Goal: Obtain resource: Download file/media

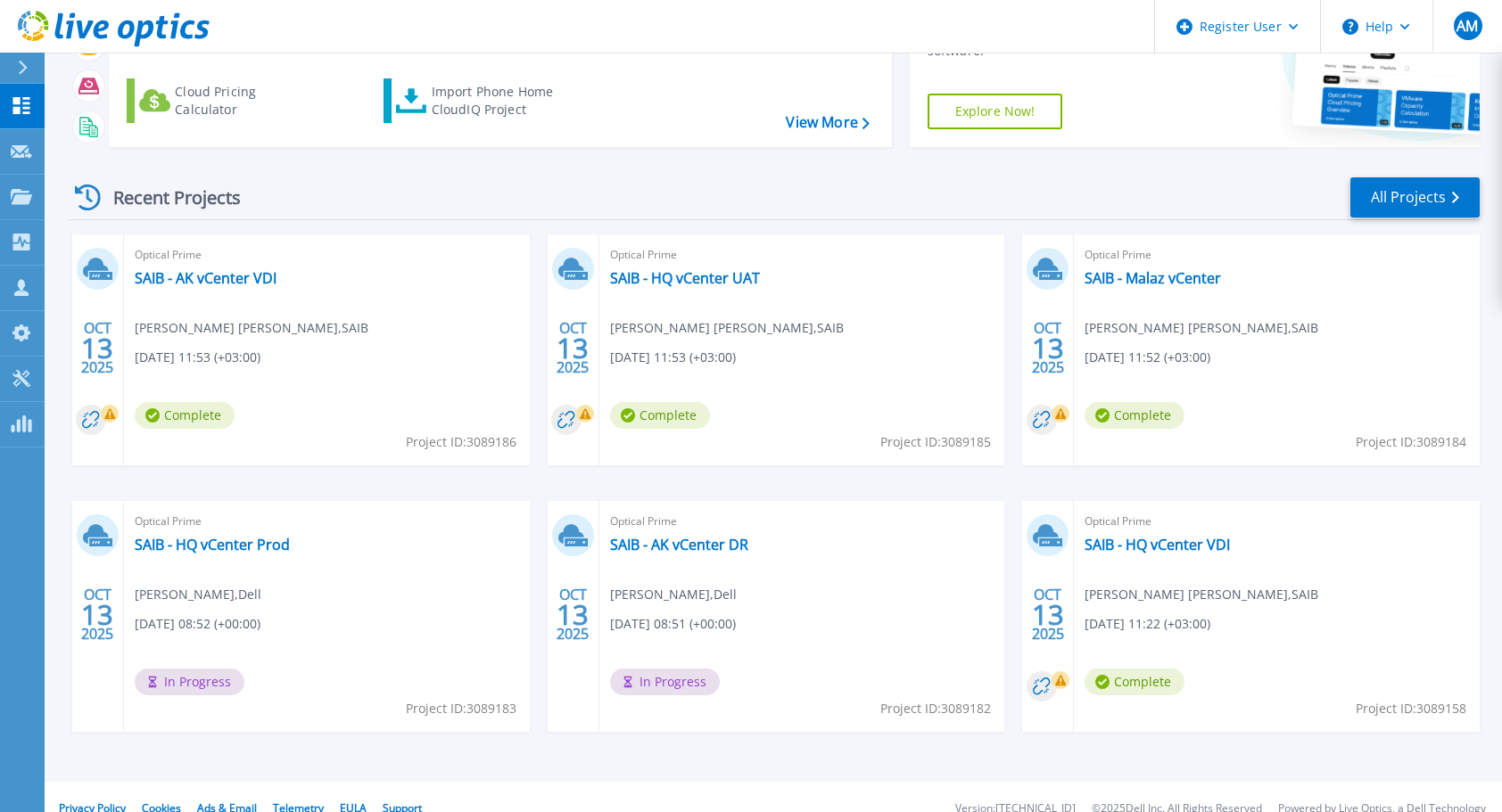
scroll to position [175, 0]
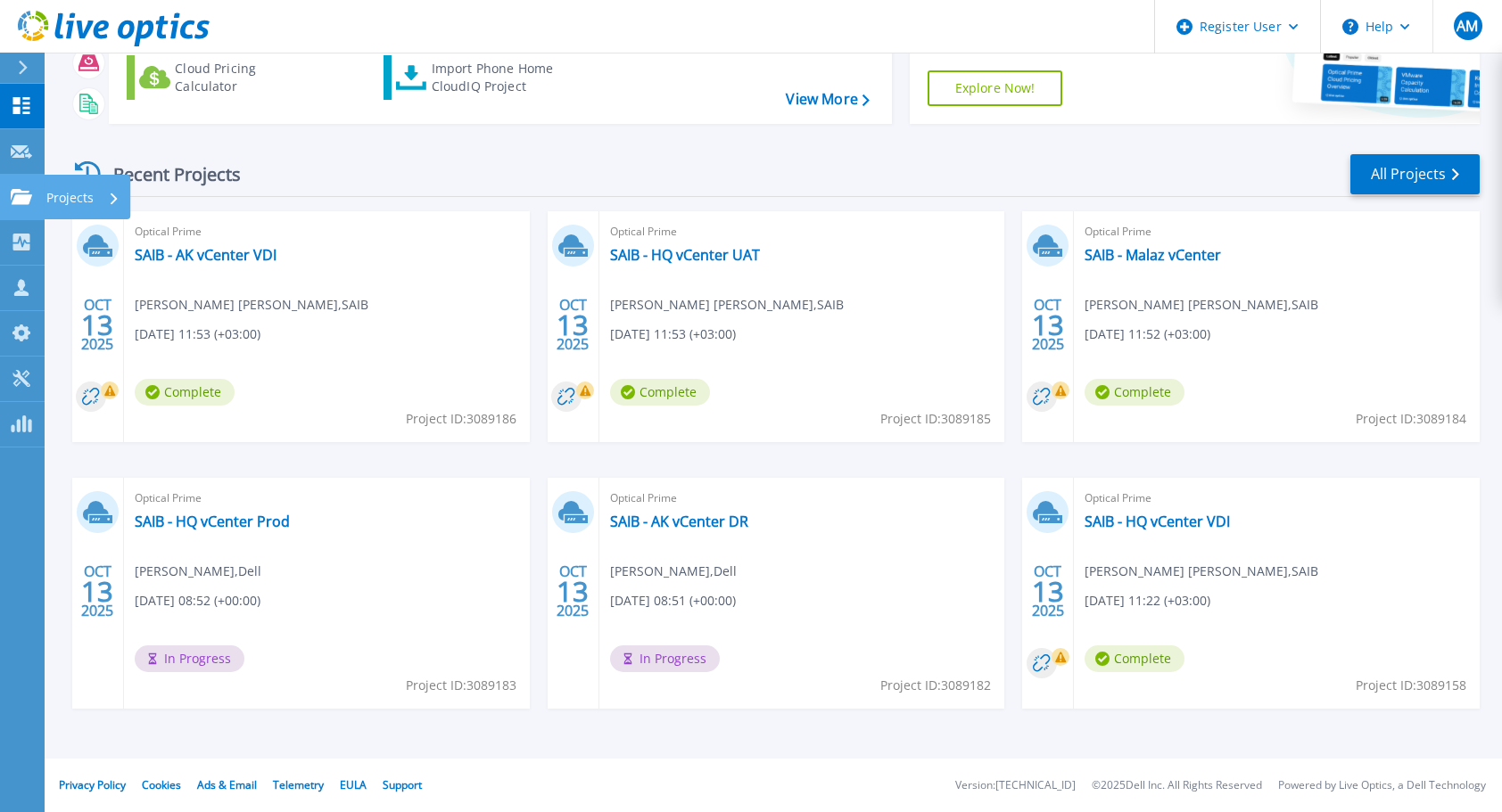
click at [59, 198] on p "Projects" at bounding box center [70, 198] width 48 height 47
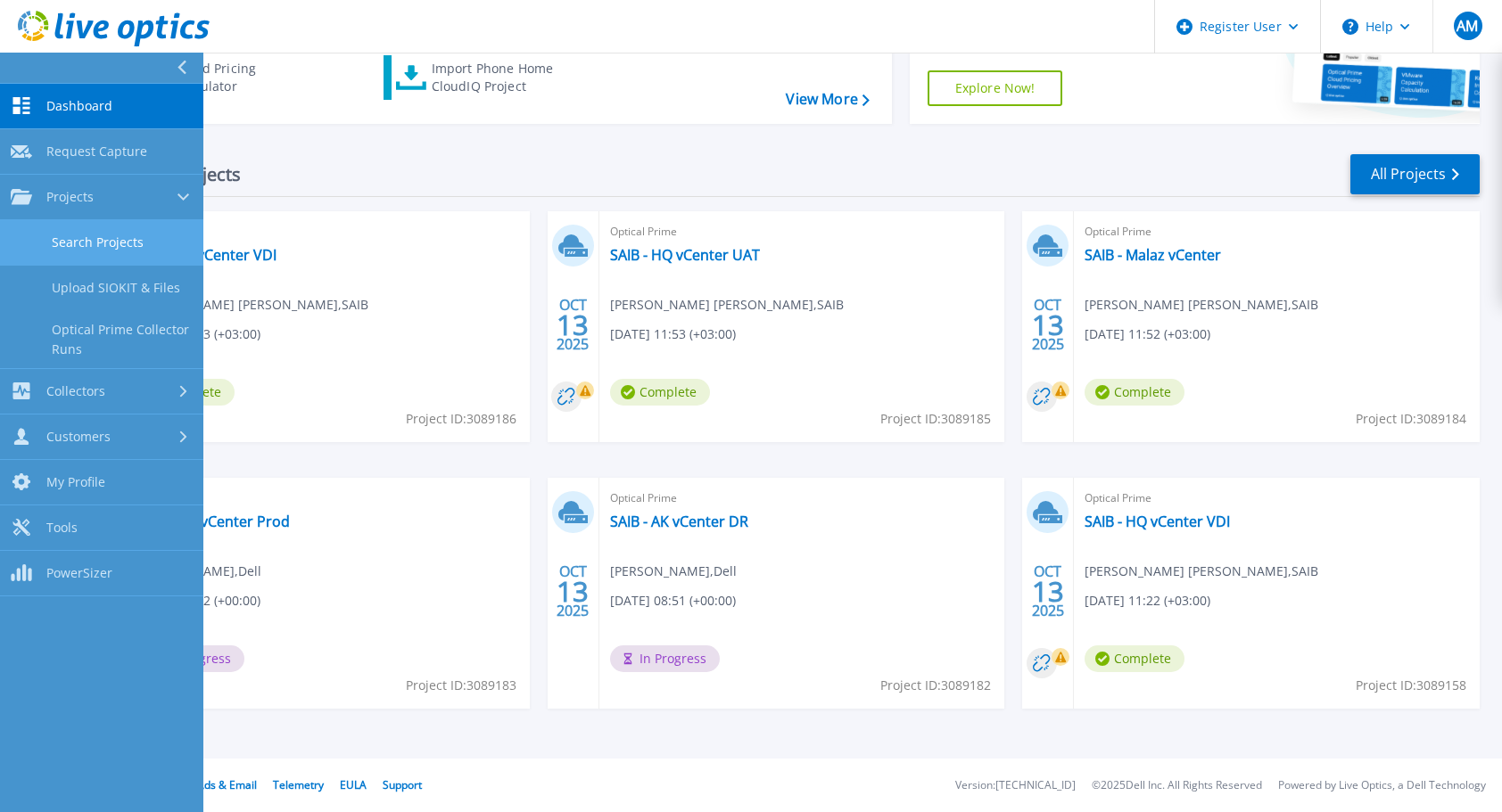
click at [110, 235] on link "Search Projects" at bounding box center [101, 243] width 203 height 46
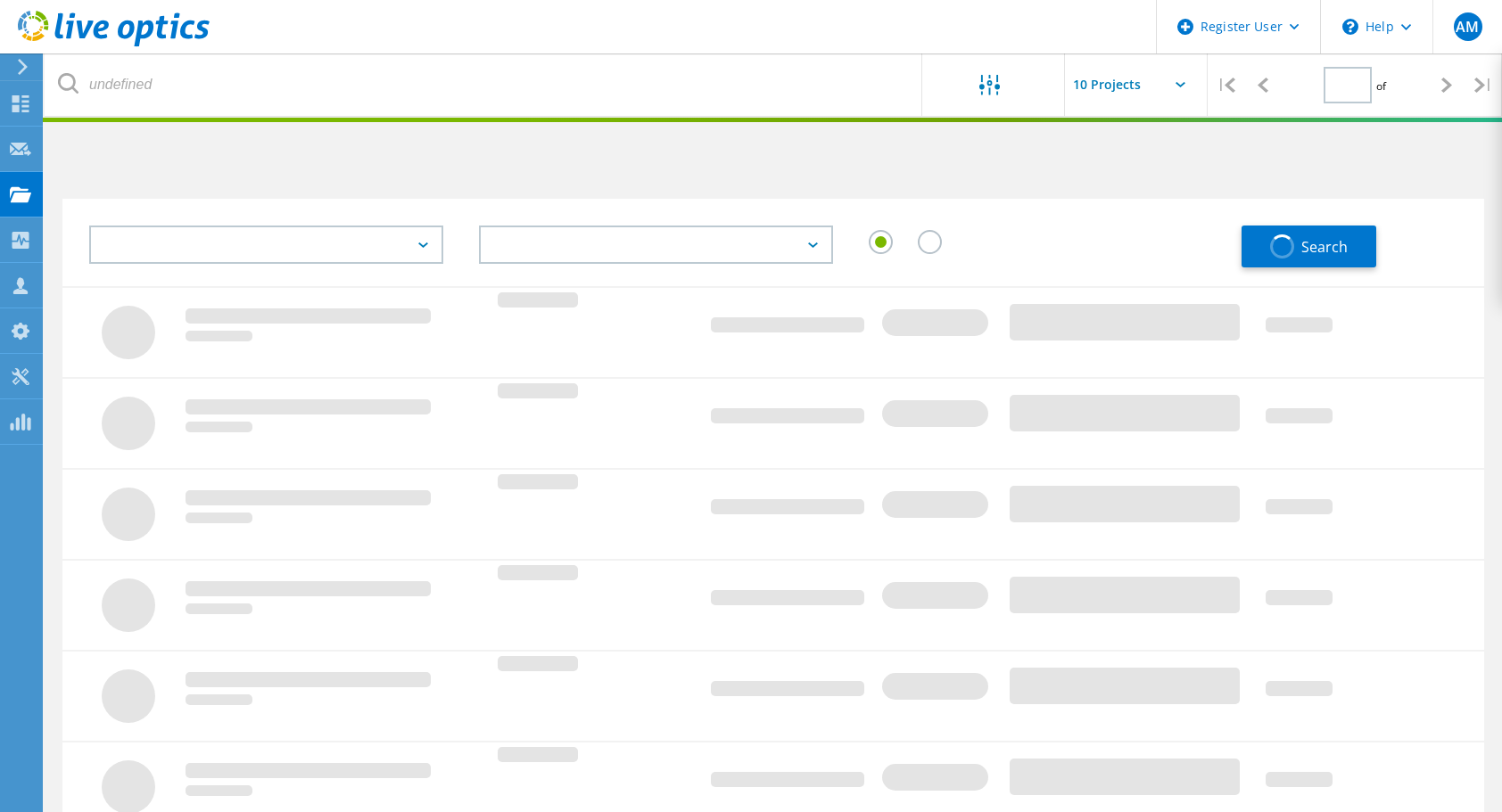
type input "1"
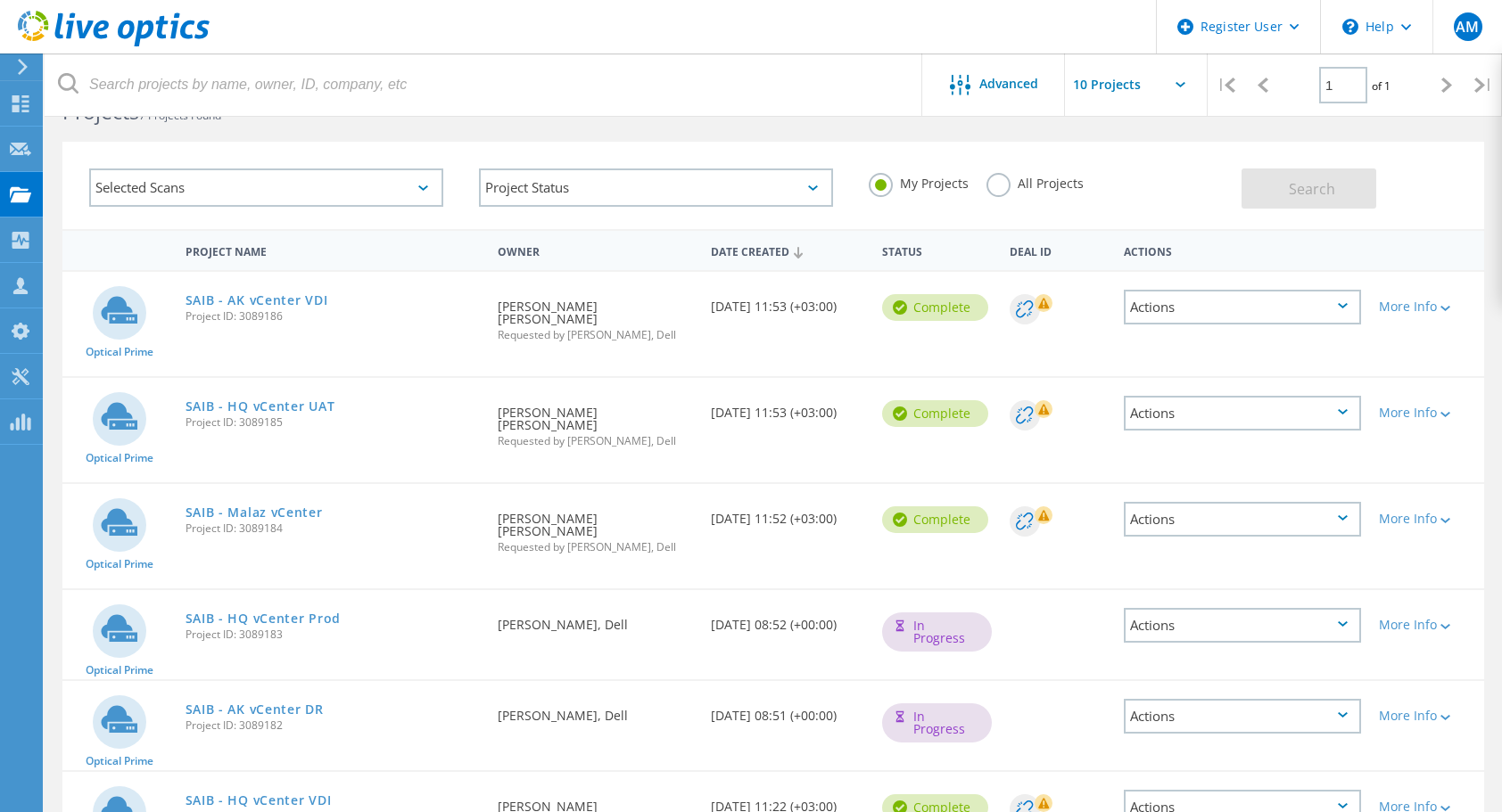
scroll to position [56, 0]
click at [280, 306] on link "SAIB - AK vCenter VDI" at bounding box center [257, 301] width 143 height 12
click at [295, 401] on link "SAIB - HQ vCenter UAT" at bounding box center [260, 406] width 150 height 12
click at [300, 507] on link "SAIB - Malaz vCenter" at bounding box center [254, 513] width 137 height 12
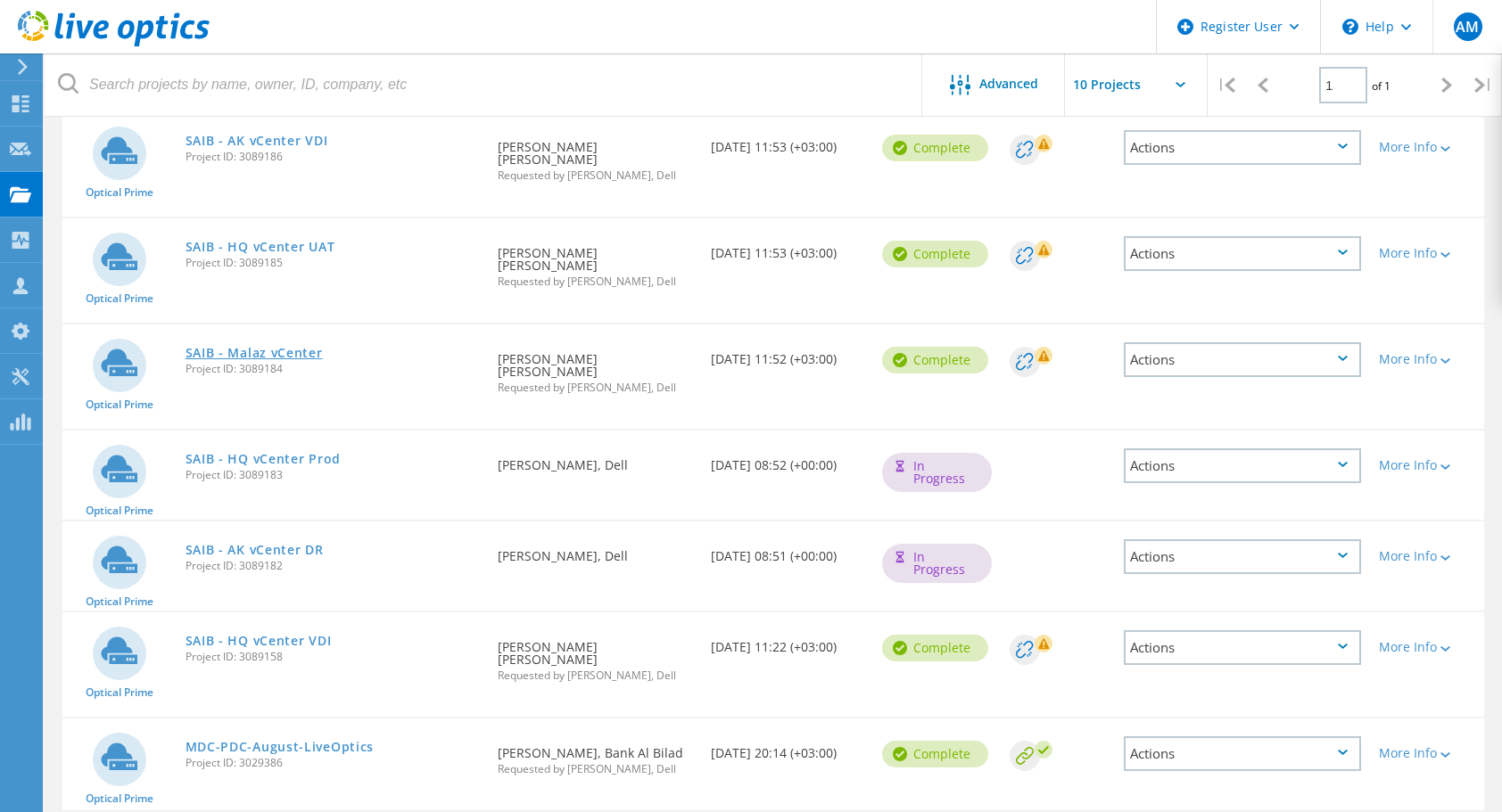
scroll to position [234, 0]
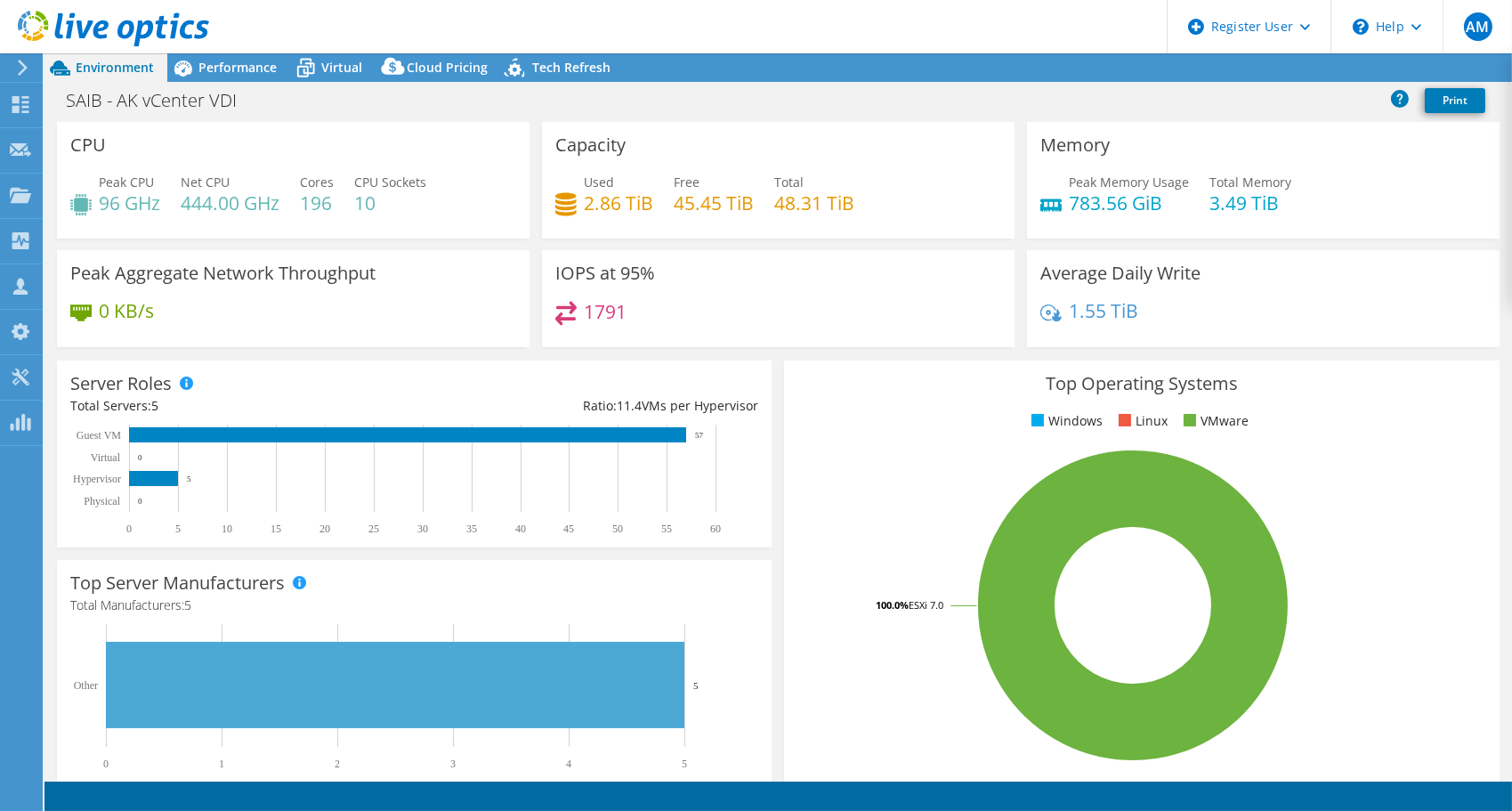
select select "USD"
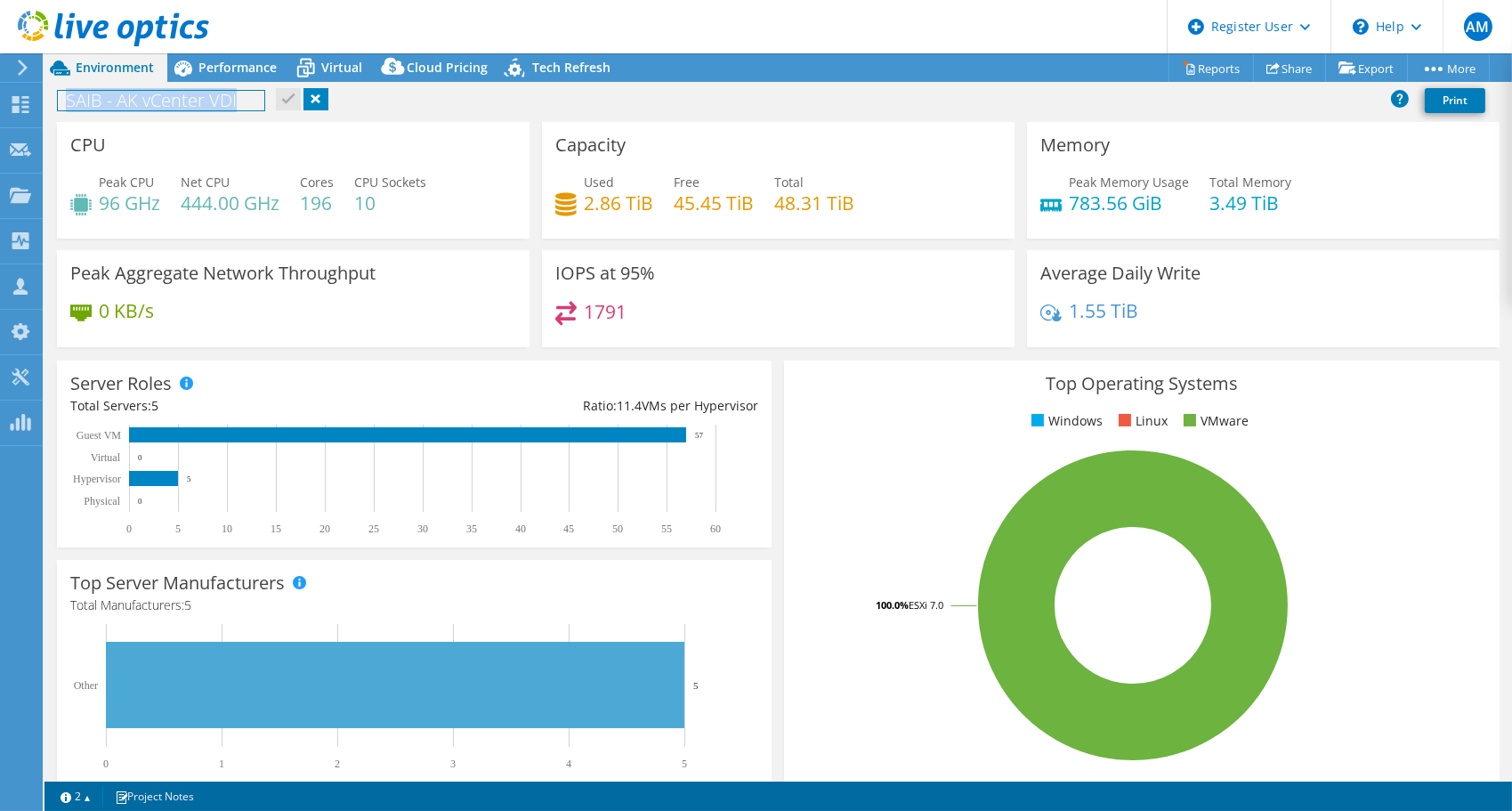
drag, startPoint x: 243, startPoint y: 96, endPoint x: 134, endPoint y: 99, distance: 109.0
click at [70, 98] on h1 "SAIB - AK vCenter VDI" at bounding box center [161, 100] width 206 height 20
click at [156, 99] on h1 "SAIB - AK vCenter VDI" at bounding box center [161, 100] width 206 height 20
drag, startPoint x: 121, startPoint y: 101, endPoint x: 234, endPoint y: 97, distance: 113.1
click at [234, 97] on h1 "SAIB - AK vCenter VDI" at bounding box center [161, 100] width 206 height 20
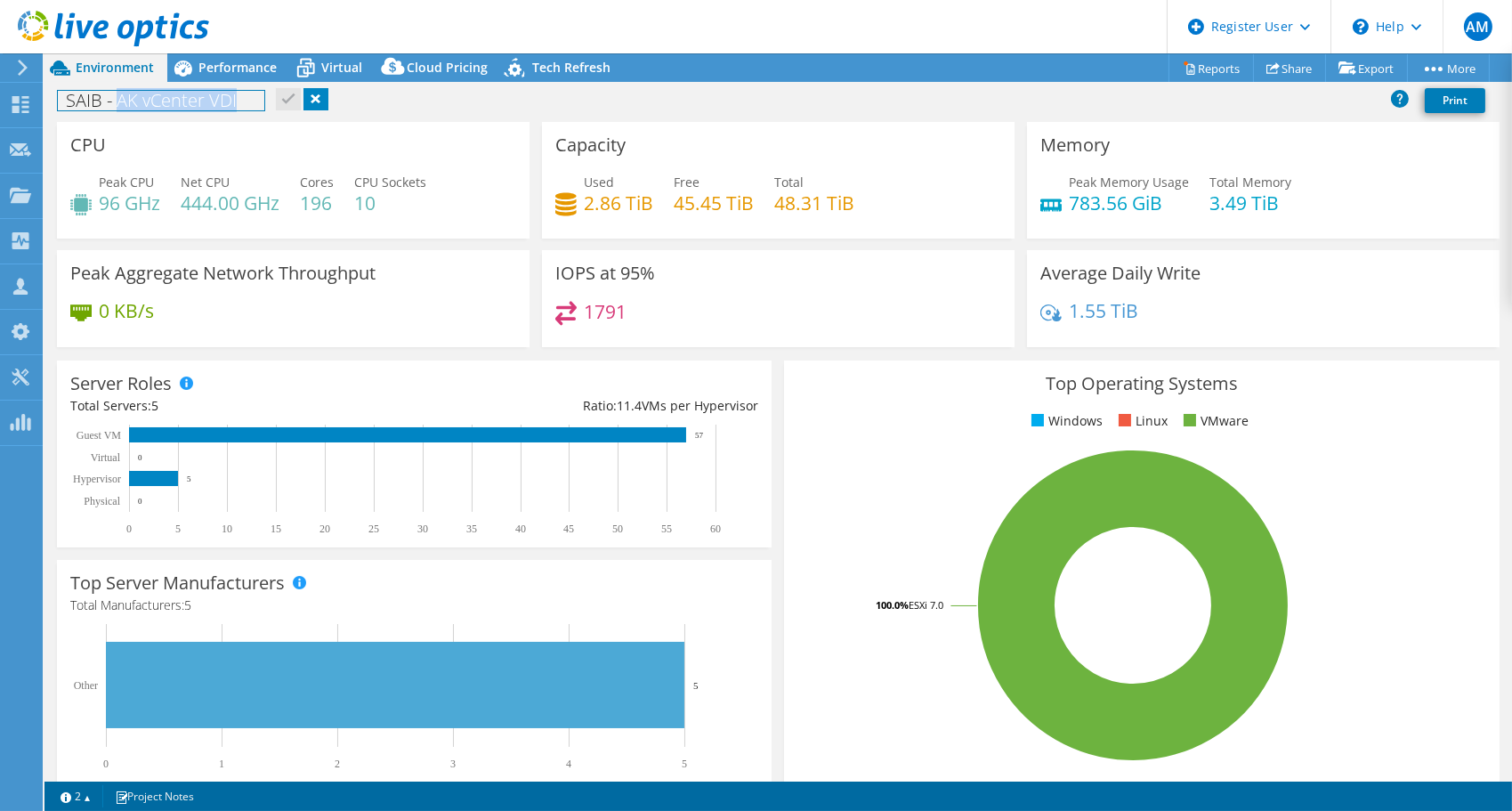
copy h1 "AK vCenter VDI"
click at [602, 110] on div "SAIB - AK vCenter VDI Print" at bounding box center [778, 100] width 1467 height 33
click at [1207, 71] on link "Reports" at bounding box center [1211, 68] width 86 height 28
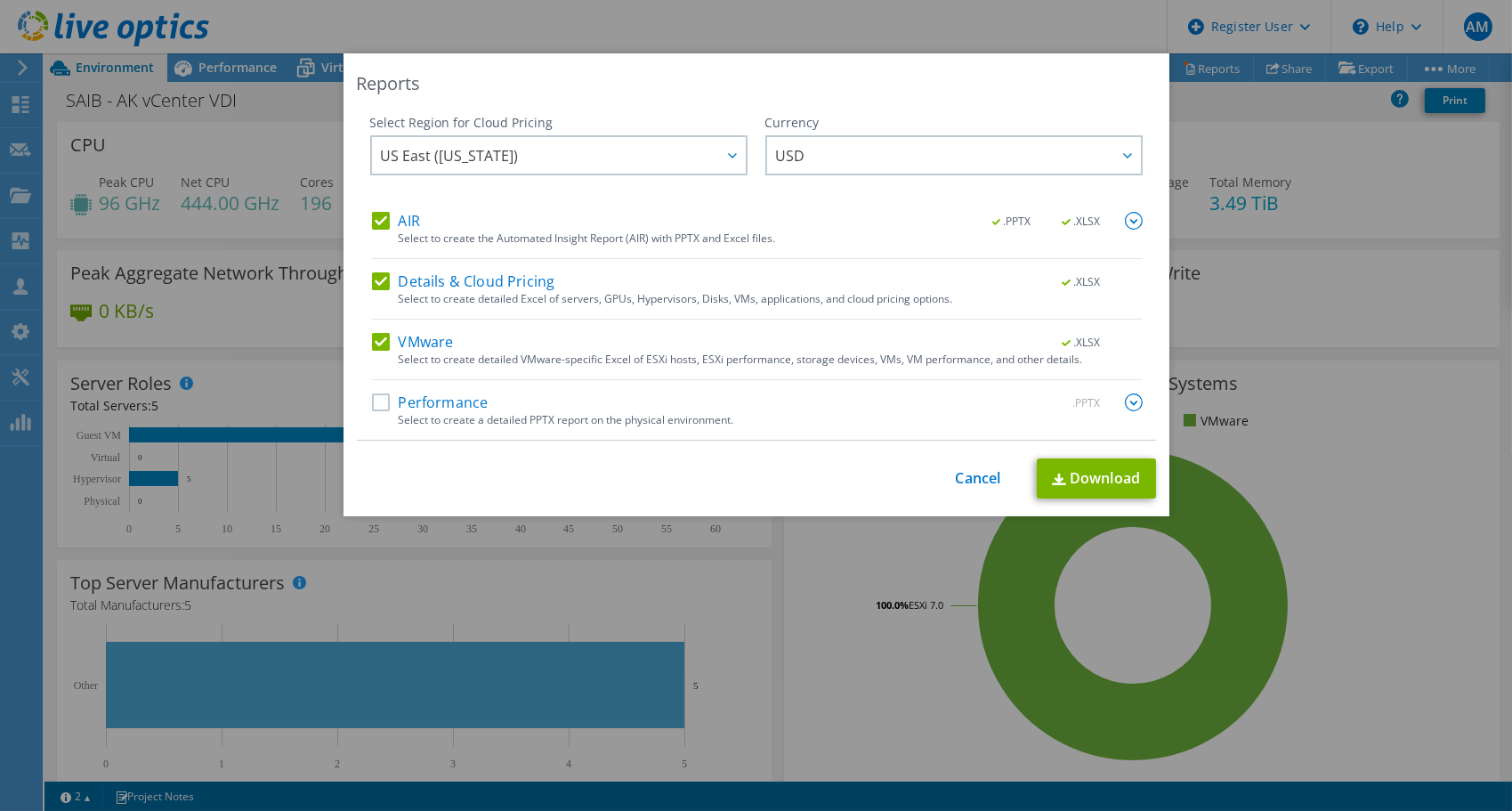
click at [437, 408] on label "Performance" at bounding box center [430, 402] width 117 height 18
click at [0, 0] on input "Performance" at bounding box center [0, 0] width 0 height 0
click at [468, 288] on label "Details & Cloud Pricing" at bounding box center [463, 280] width 183 height 18
click at [0, 0] on input "Details & Cloud Pricing" at bounding box center [0, 0] width 0 height 0
click at [1076, 477] on link "Download" at bounding box center [1096, 478] width 119 height 40
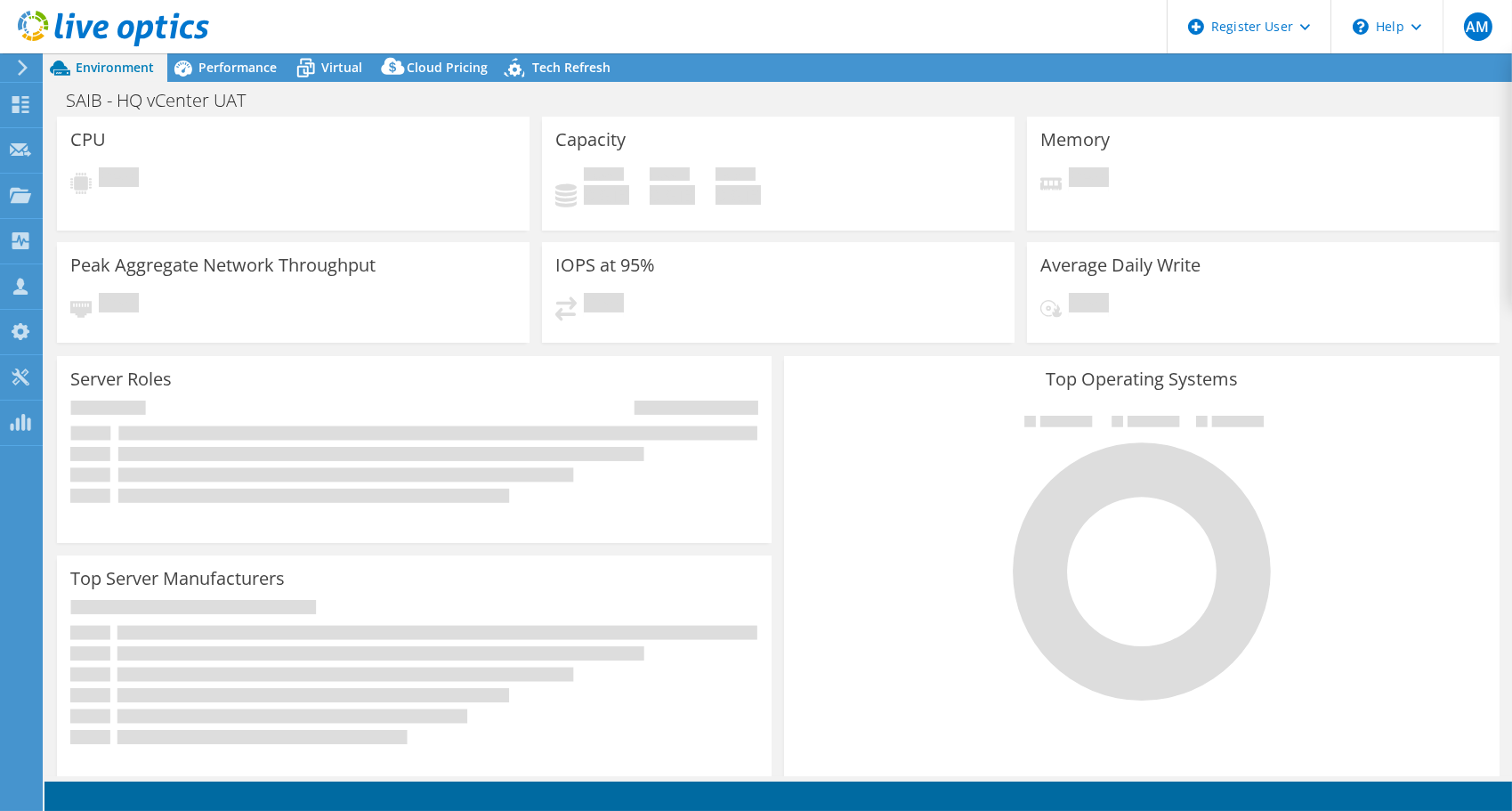
select select "USD"
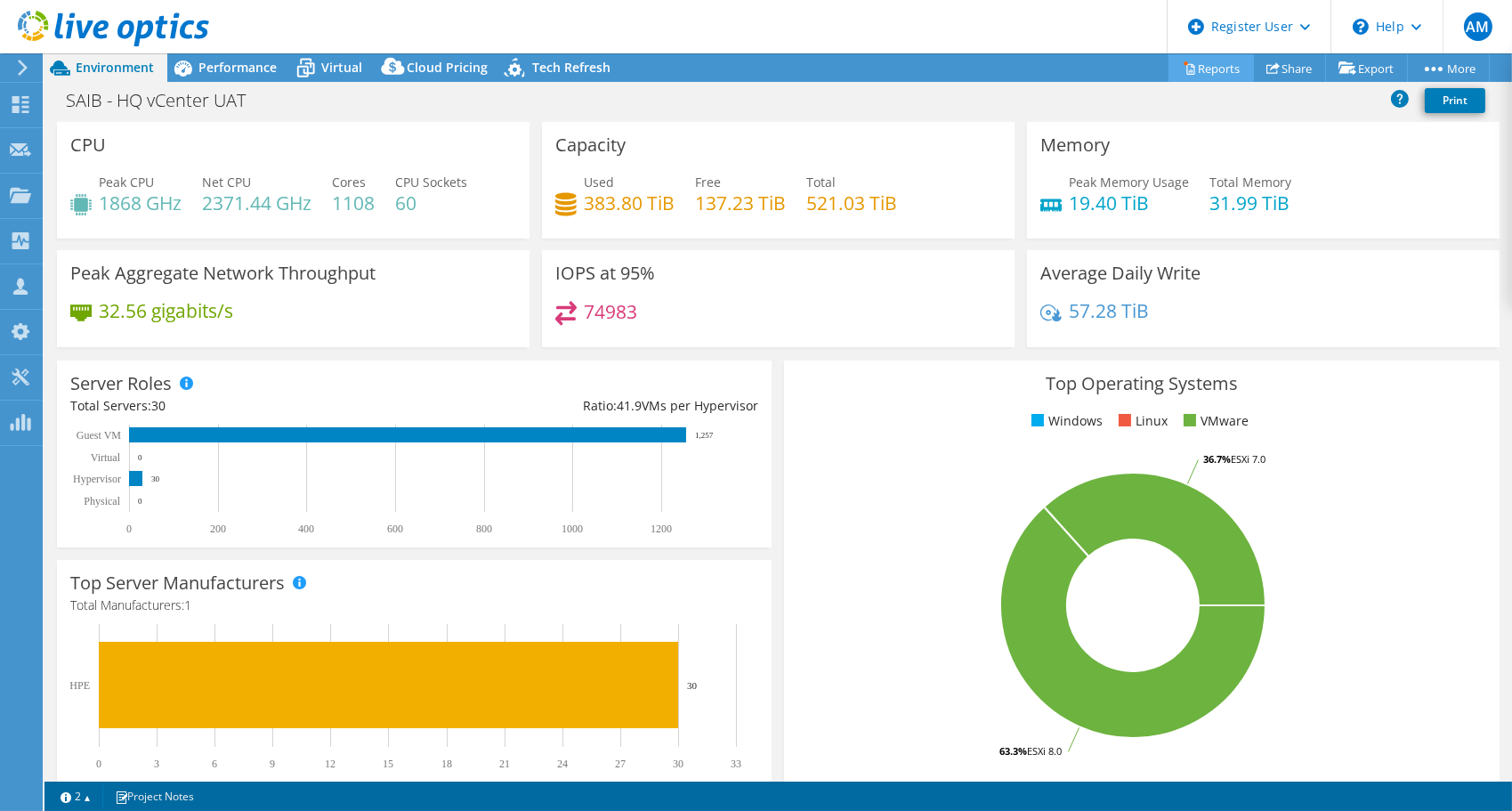
click at [1218, 72] on link "Reports" at bounding box center [1211, 68] width 86 height 28
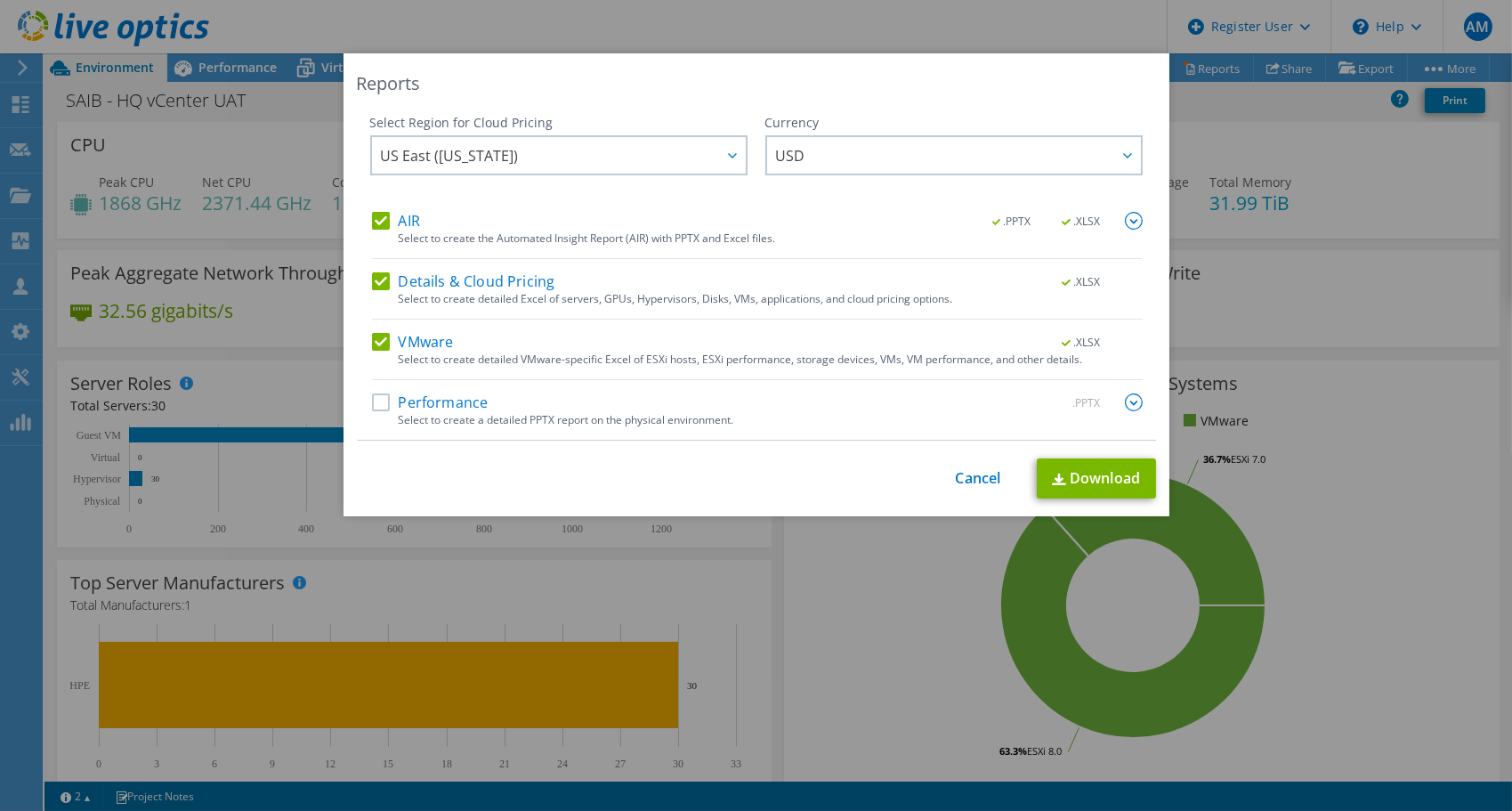
click at [455, 395] on label "Performance" at bounding box center [430, 402] width 117 height 18
click at [0, 0] on input "Performance" at bounding box center [0, 0] width 0 height 0
click at [485, 284] on label "Details & Cloud Pricing" at bounding box center [463, 280] width 183 height 18
click at [0, 0] on input "Details & Cloud Pricing" at bounding box center [0, 0] width 0 height 0
click at [1090, 472] on link "Download" at bounding box center [1096, 478] width 119 height 40
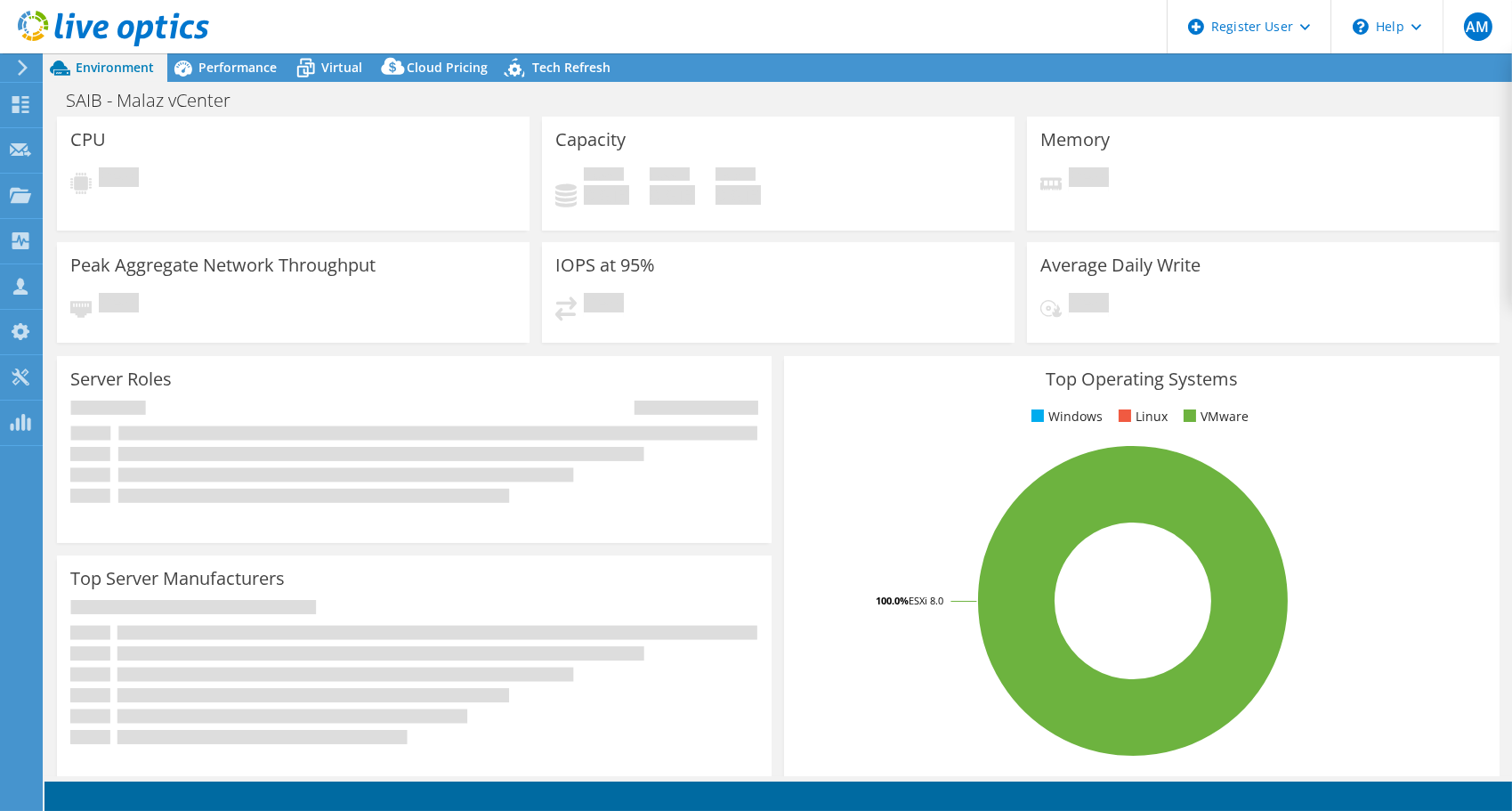
select select "USD"
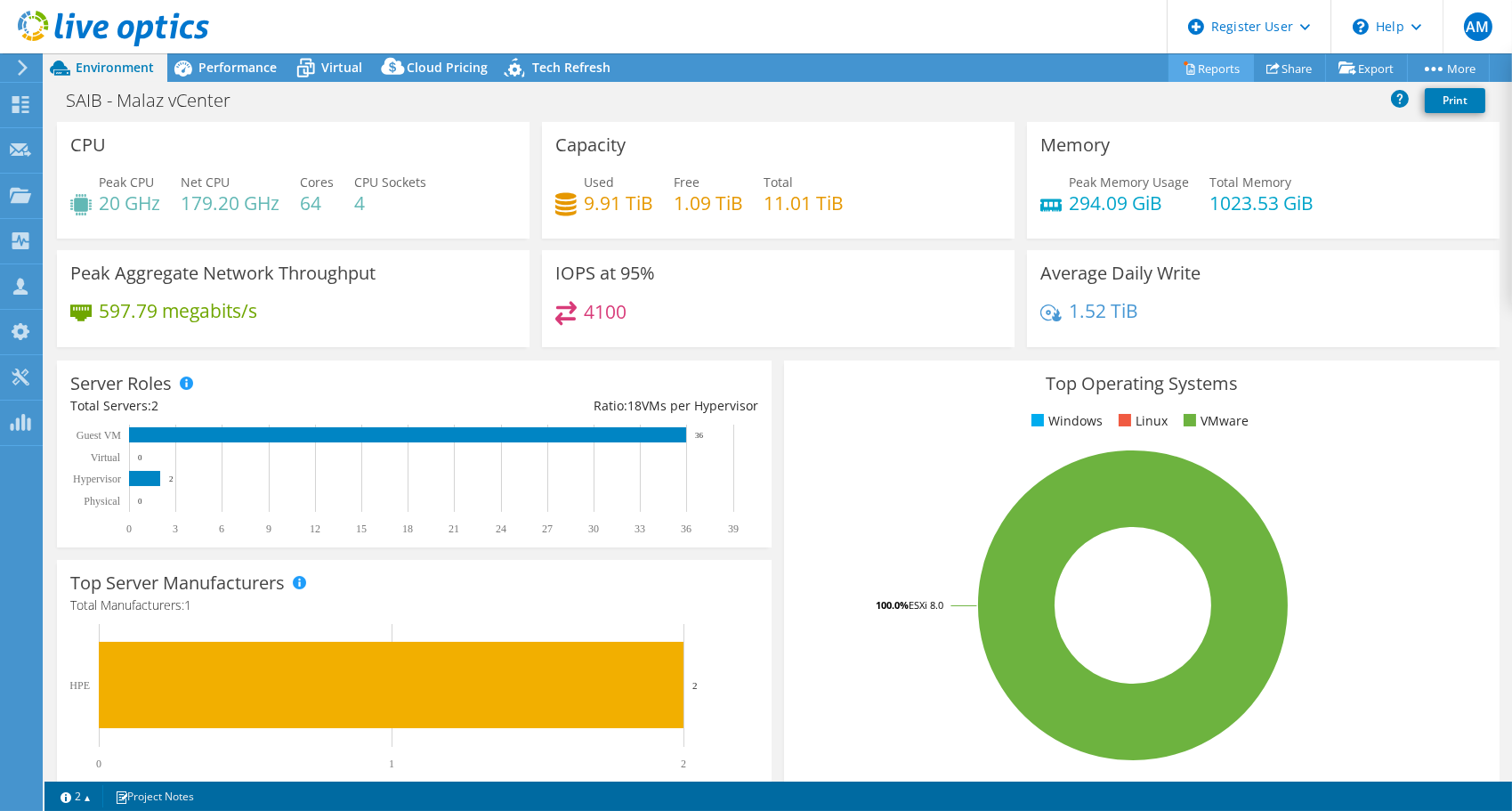
click at [1198, 61] on link "Reports" at bounding box center [1211, 68] width 86 height 28
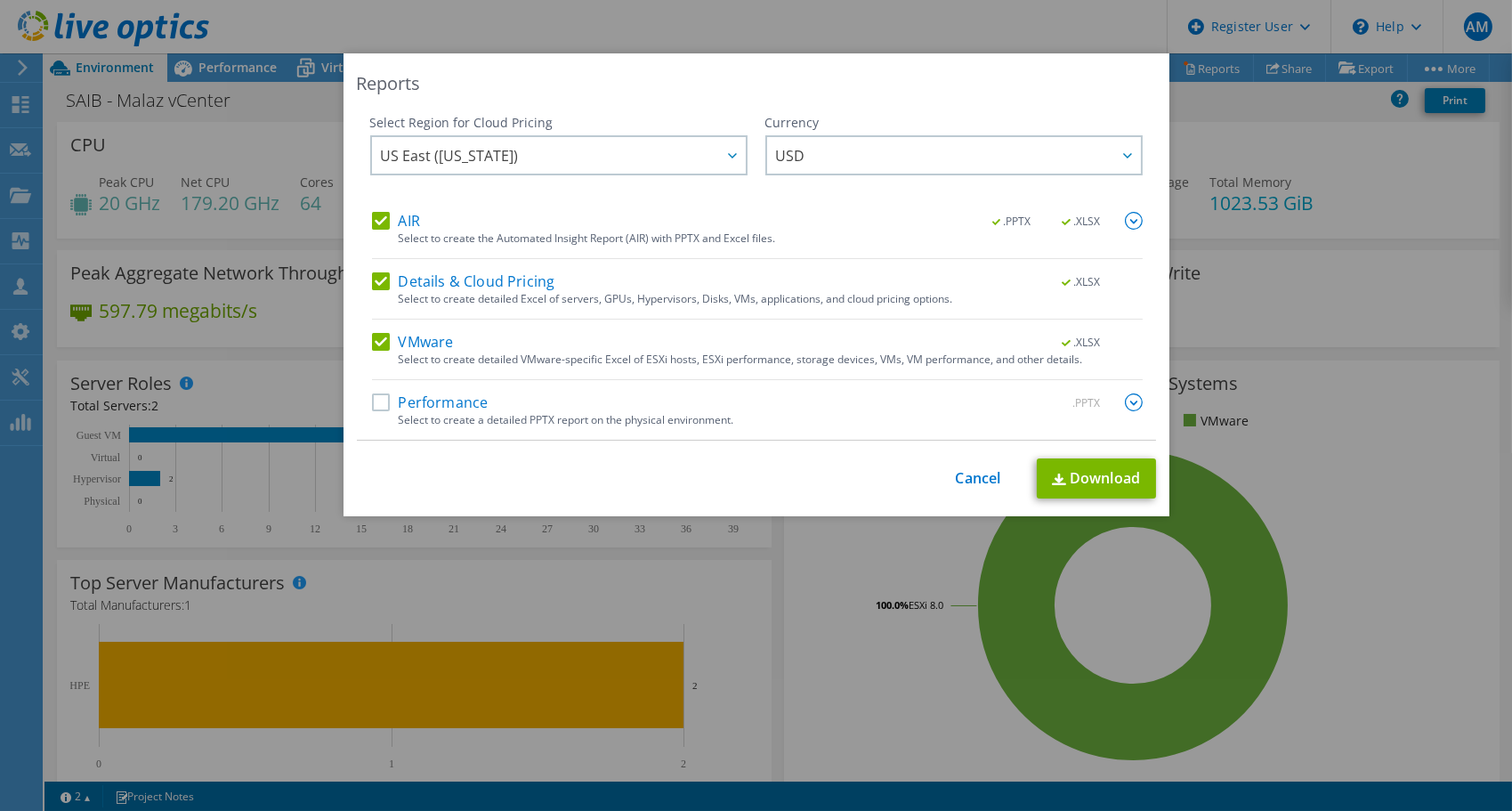
click at [492, 402] on div "Performance .PPTX" at bounding box center [756, 404] width 771 height 21
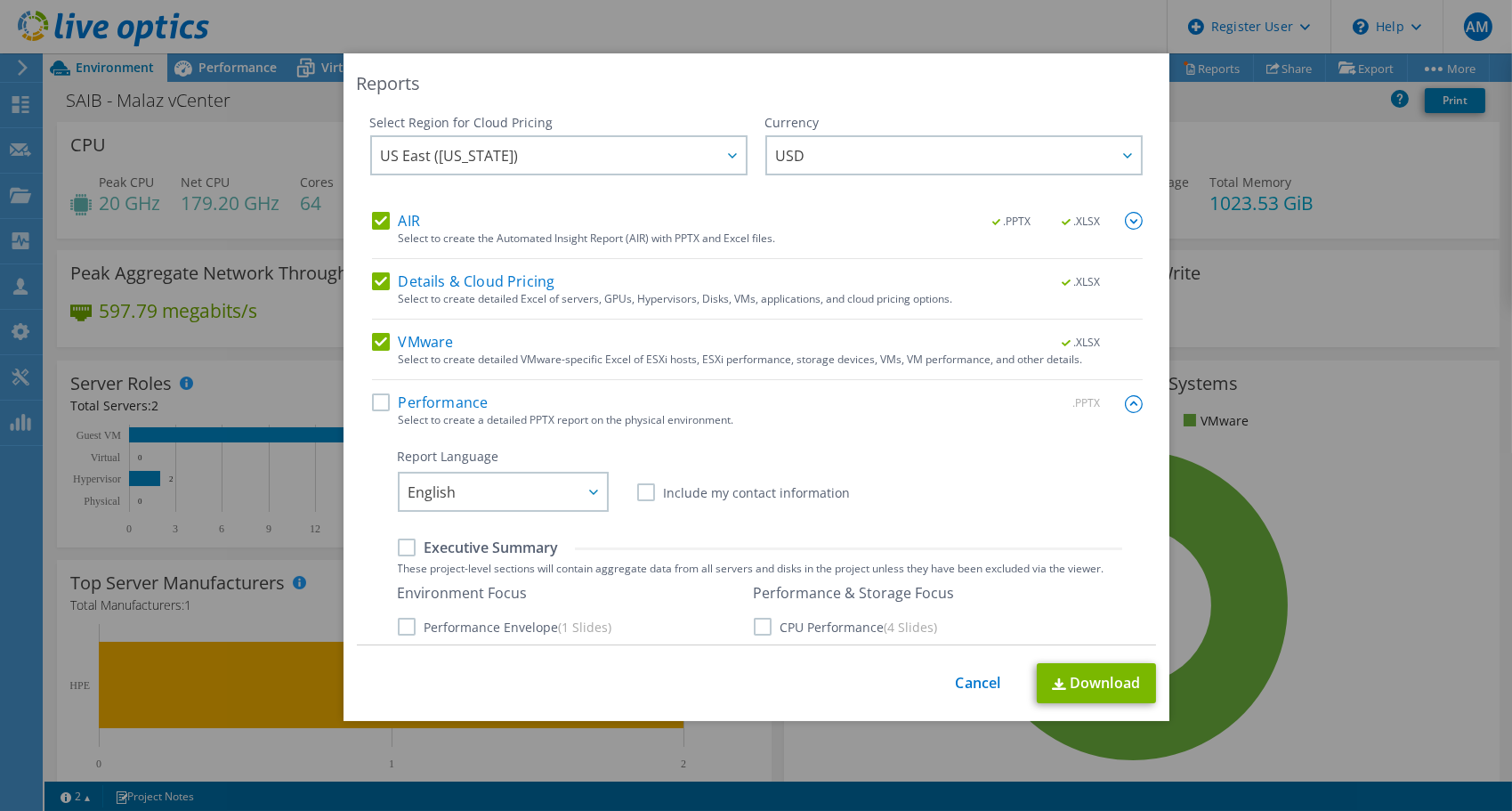
click at [439, 404] on label "Performance" at bounding box center [430, 402] width 117 height 18
click at [0, 0] on input "Performance" at bounding box center [0, 0] width 0 height 0
click at [487, 280] on label "Details & Cloud Pricing" at bounding box center [463, 280] width 183 height 18
click at [0, 0] on input "Details & Cloud Pricing" at bounding box center [0, 0] width 0 height 0
click at [428, 407] on label "Performance" at bounding box center [430, 402] width 117 height 18
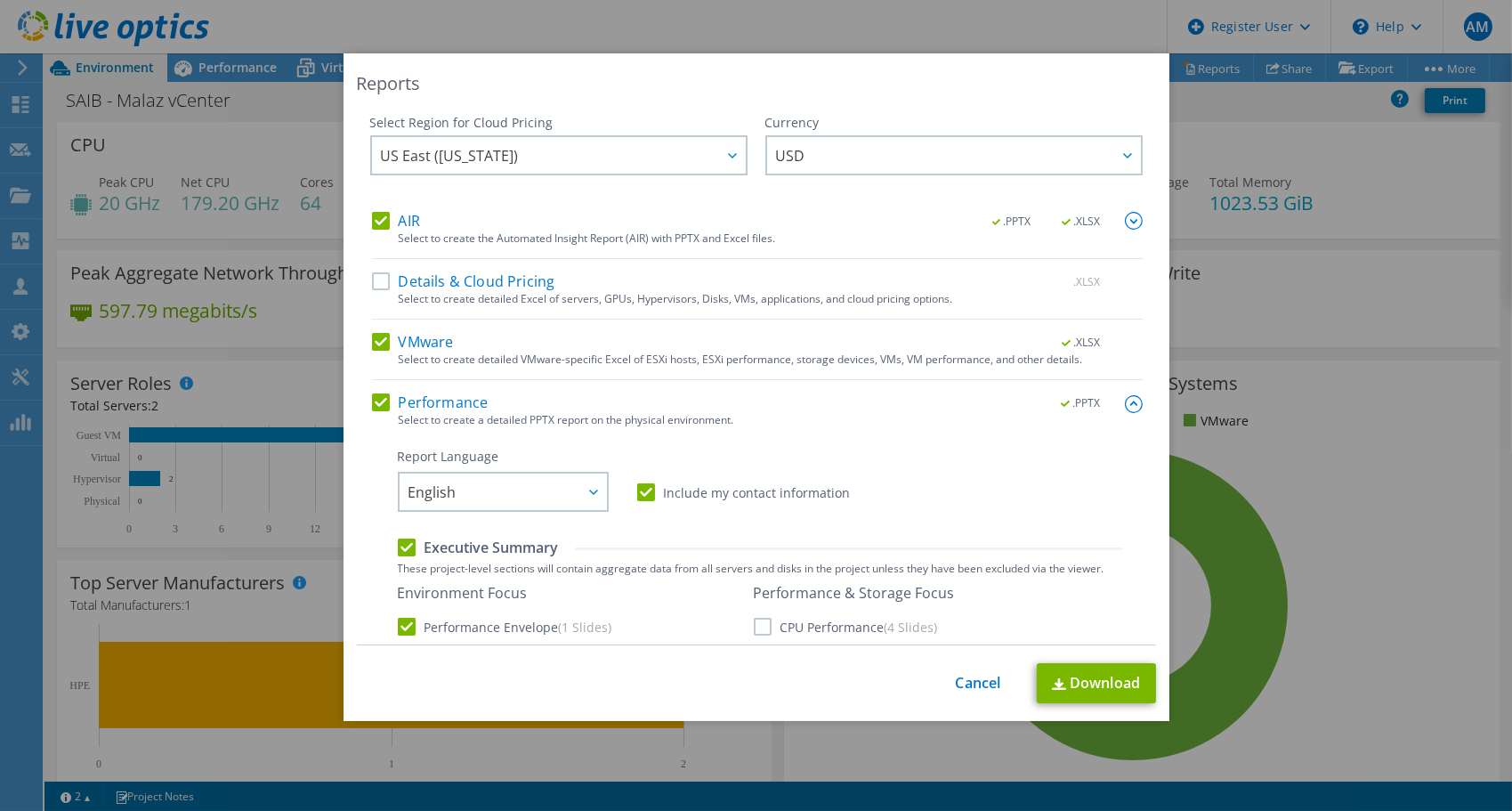
click at [0, 0] on input "Performance" at bounding box center [0, 0] width 0 height 0
click at [500, 401] on div "Performance .PPTX" at bounding box center [756, 404] width 771 height 21
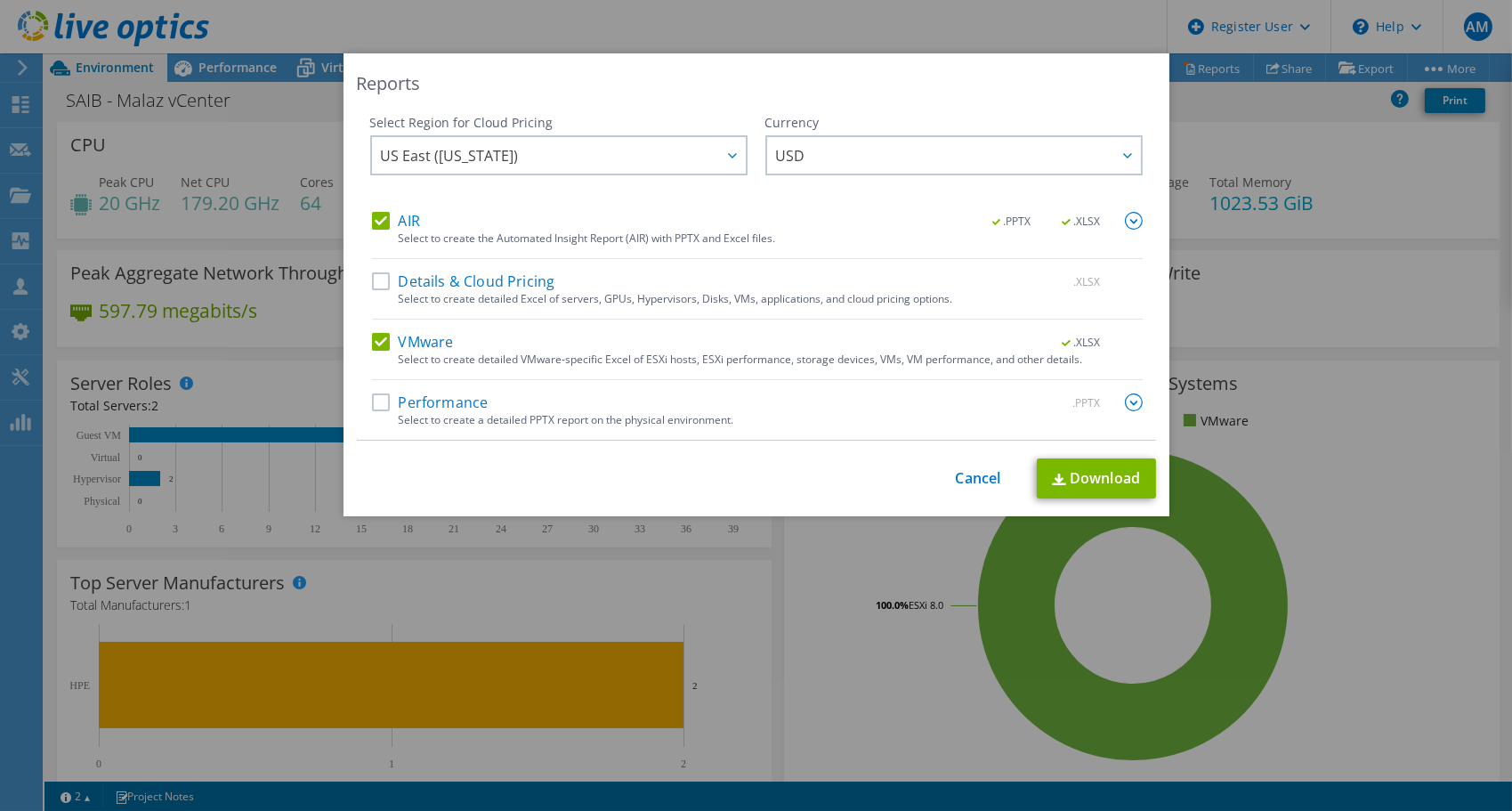
click at [377, 399] on label "Performance" at bounding box center [430, 402] width 117 height 18
click at [0, 0] on input "Performance" at bounding box center [0, 0] width 0 height 0
click at [1103, 475] on link "Download" at bounding box center [1096, 478] width 119 height 40
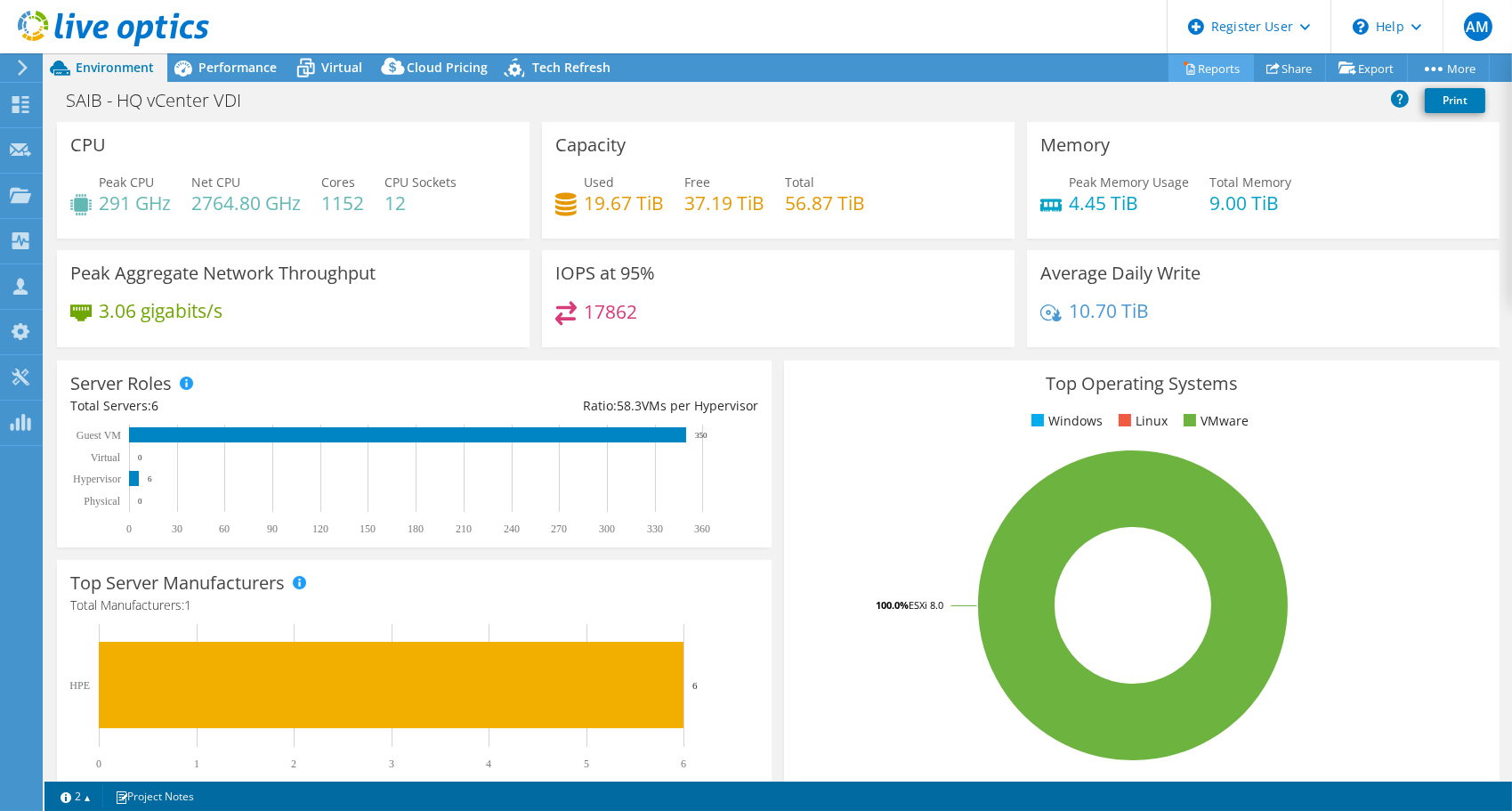
click at [1207, 67] on link "Reports" at bounding box center [1211, 68] width 86 height 28
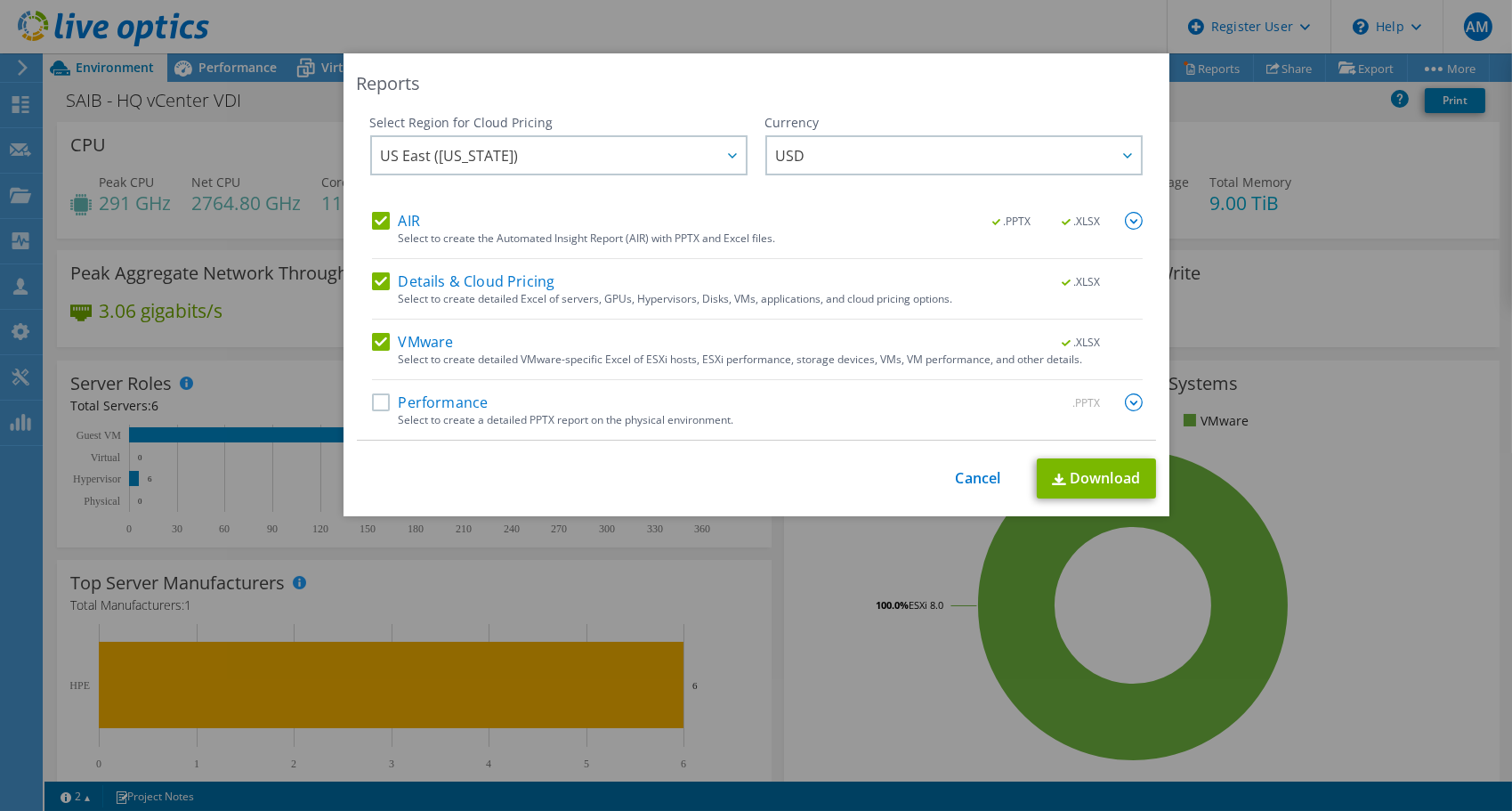
click at [459, 403] on label "Performance" at bounding box center [430, 402] width 117 height 18
click at [0, 0] on input "Performance" at bounding box center [0, 0] width 0 height 0
click at [472, 276] on label "Details & Cloud Pricing" at bounding box center [463, 280] width 183 height 18
click at [0, 0] on input "Details & Cloud Pricing" at bounding box center [0, 0] width 0 height 0
click at [1100, 477] on link "Download" at bounding box center [1096, 478] width 119 height 40
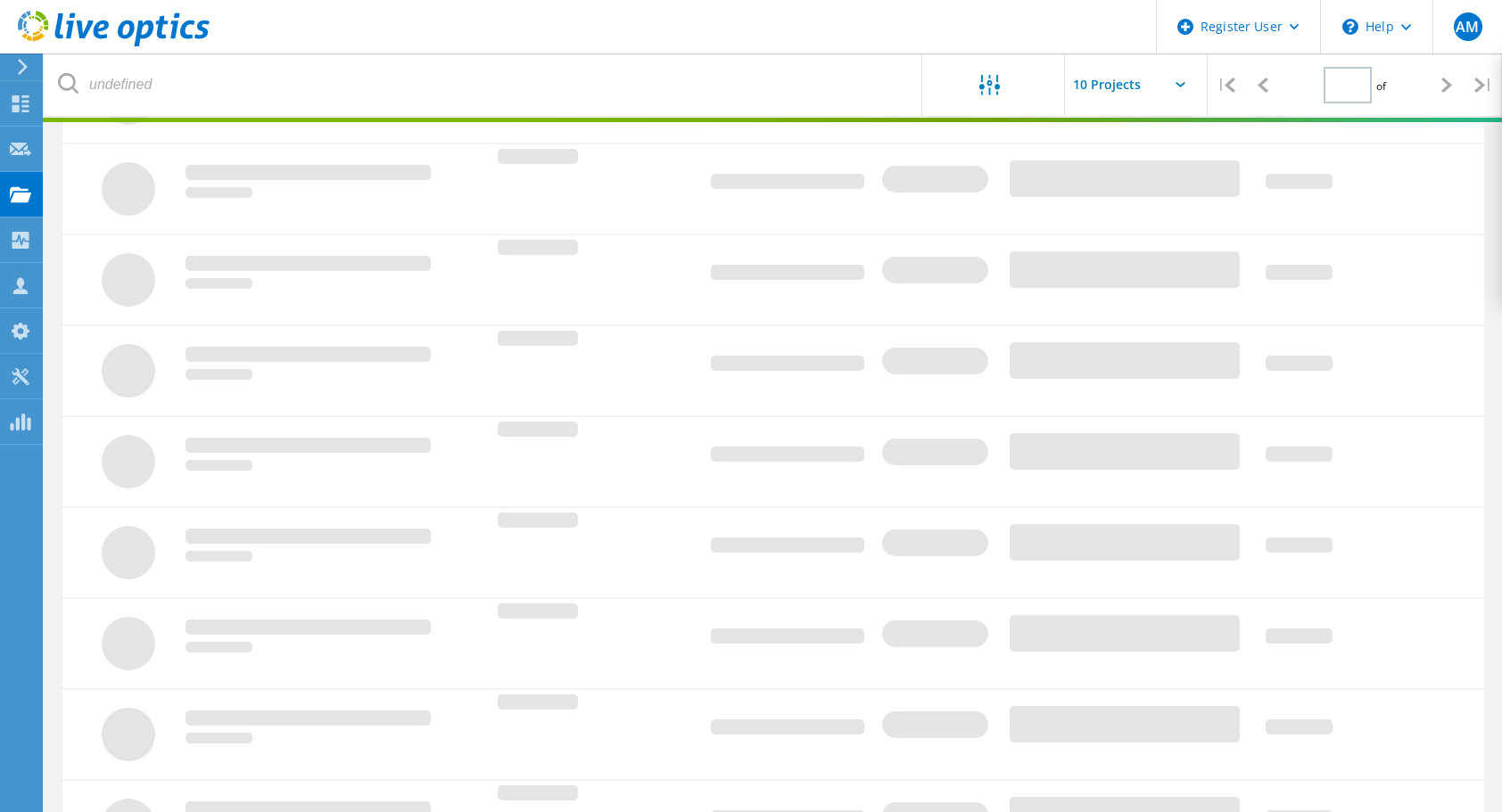
type input "1"
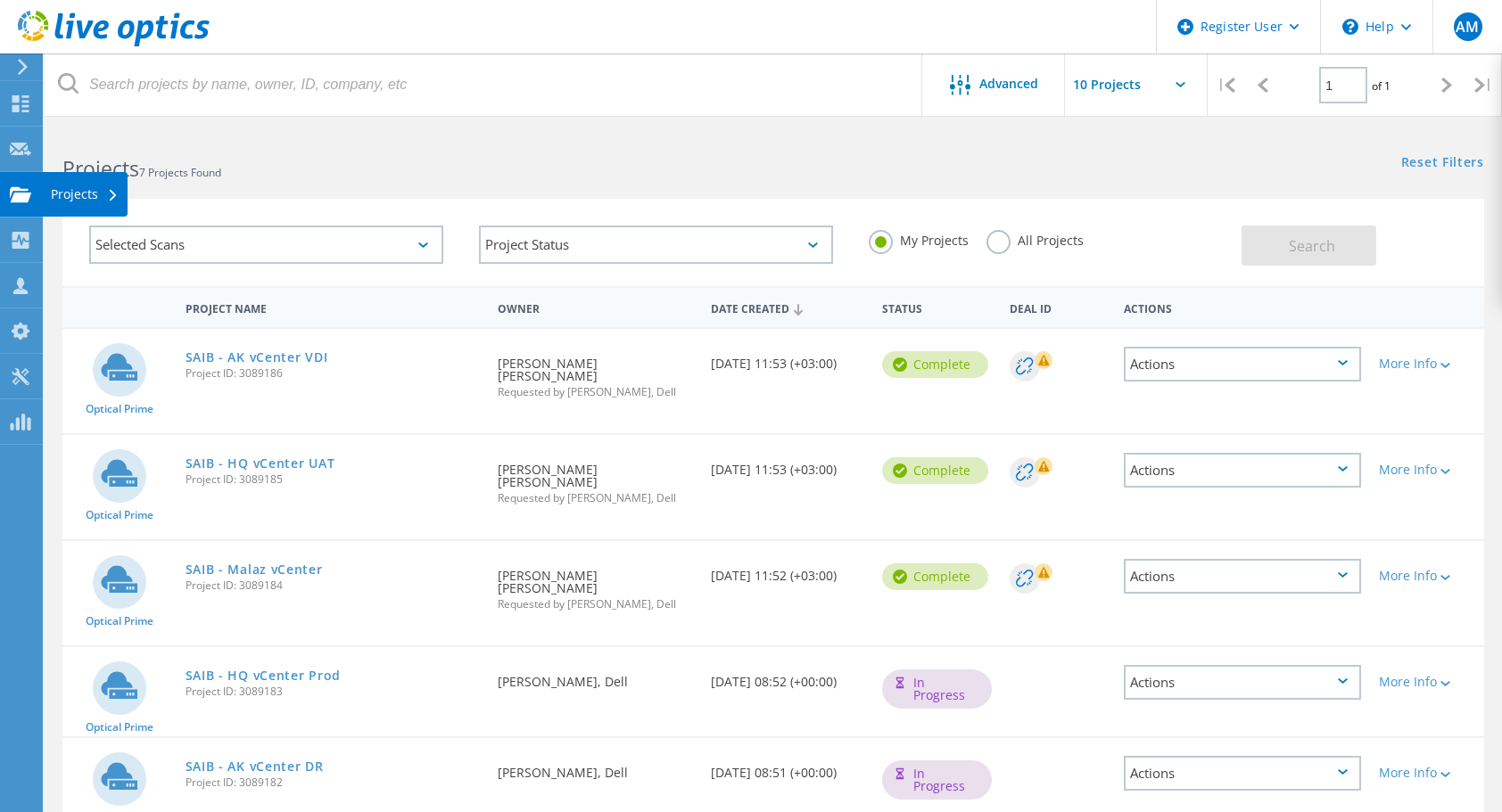
click at [104, 193] on div "Projects" at bounding box center [84, 194] width 68 height 12
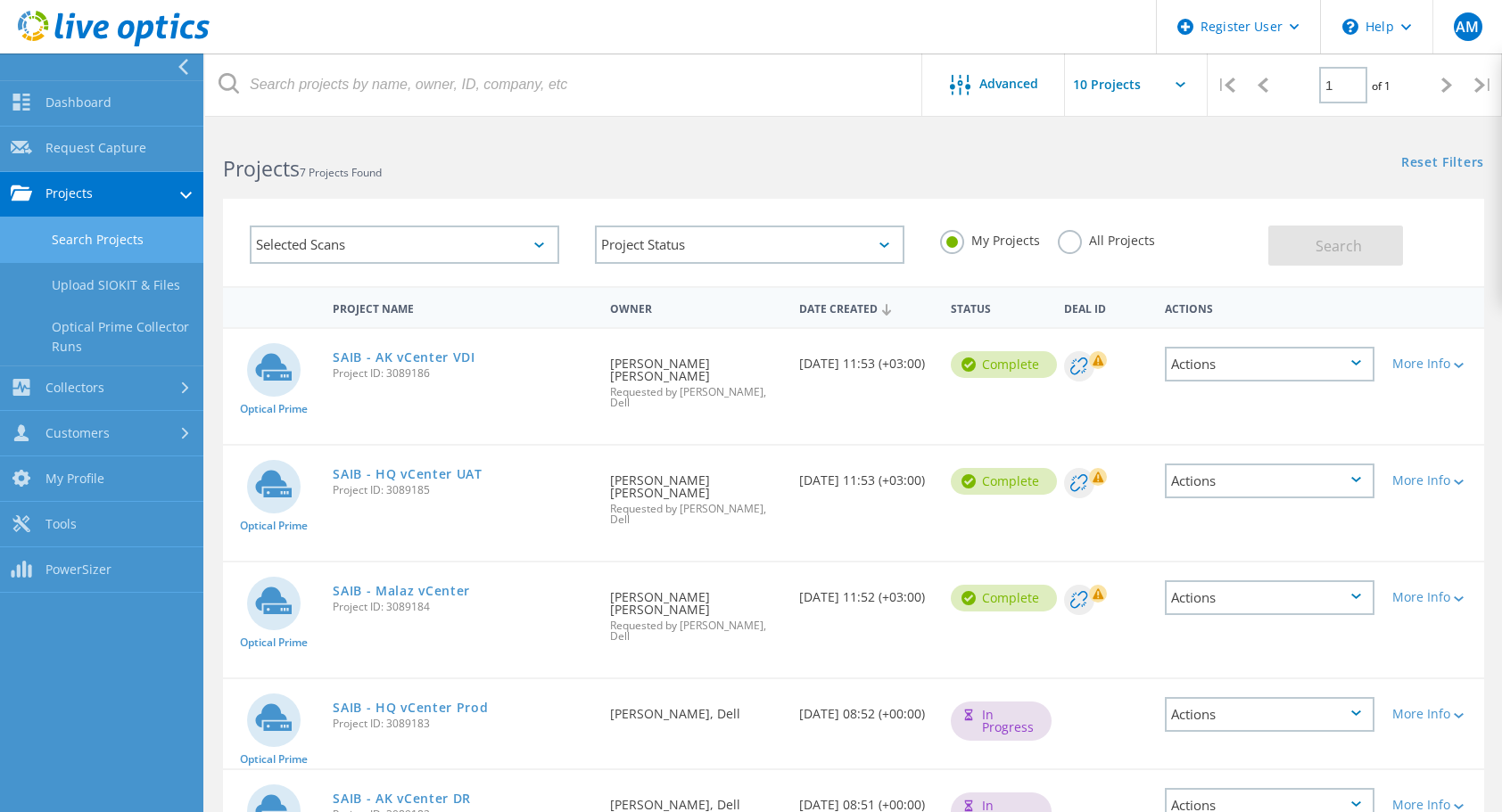
click at [126, 249] on link "Search Projects" at bounding box center [101, 240] width 203 height 46
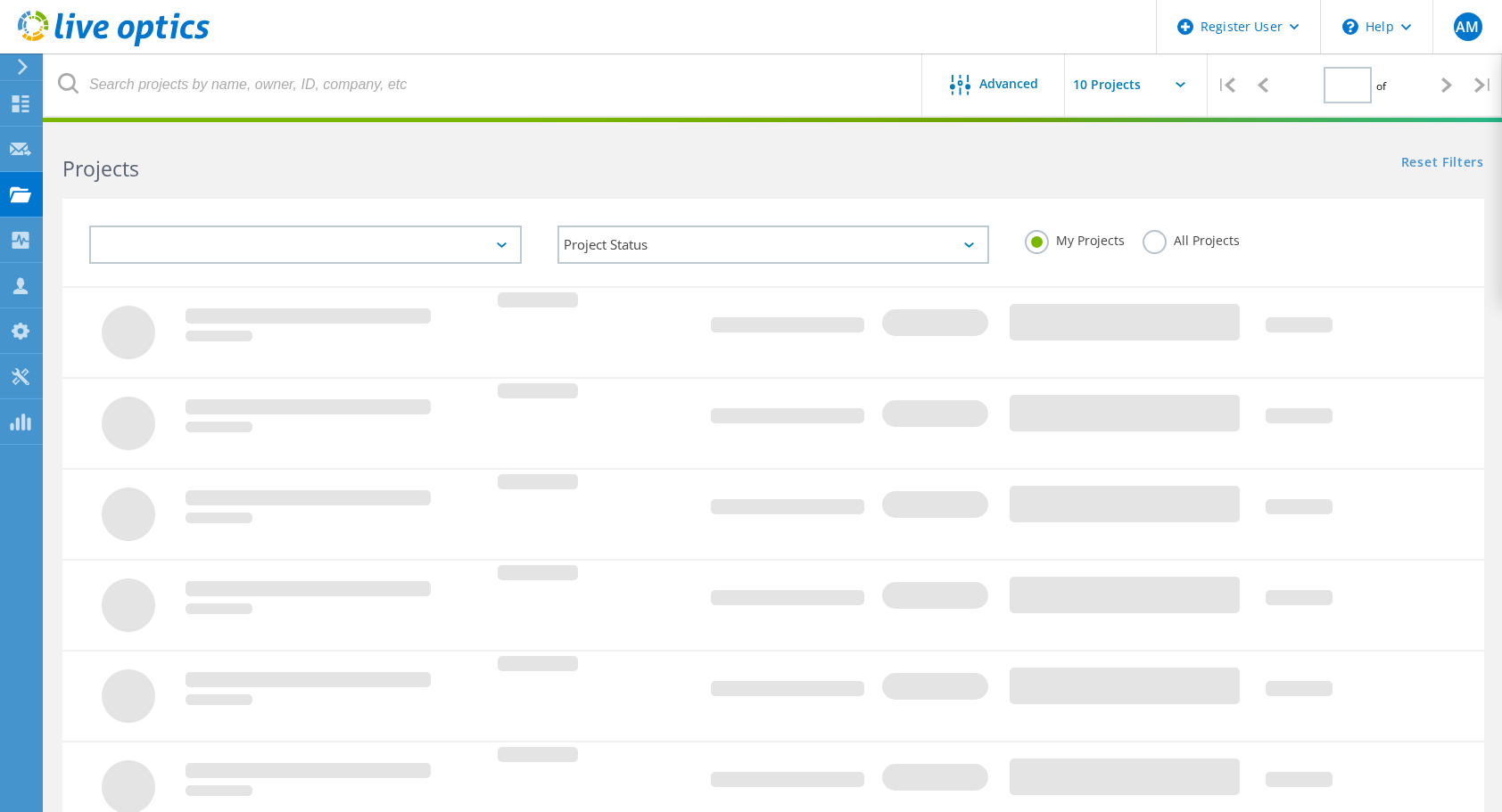
type input "1"
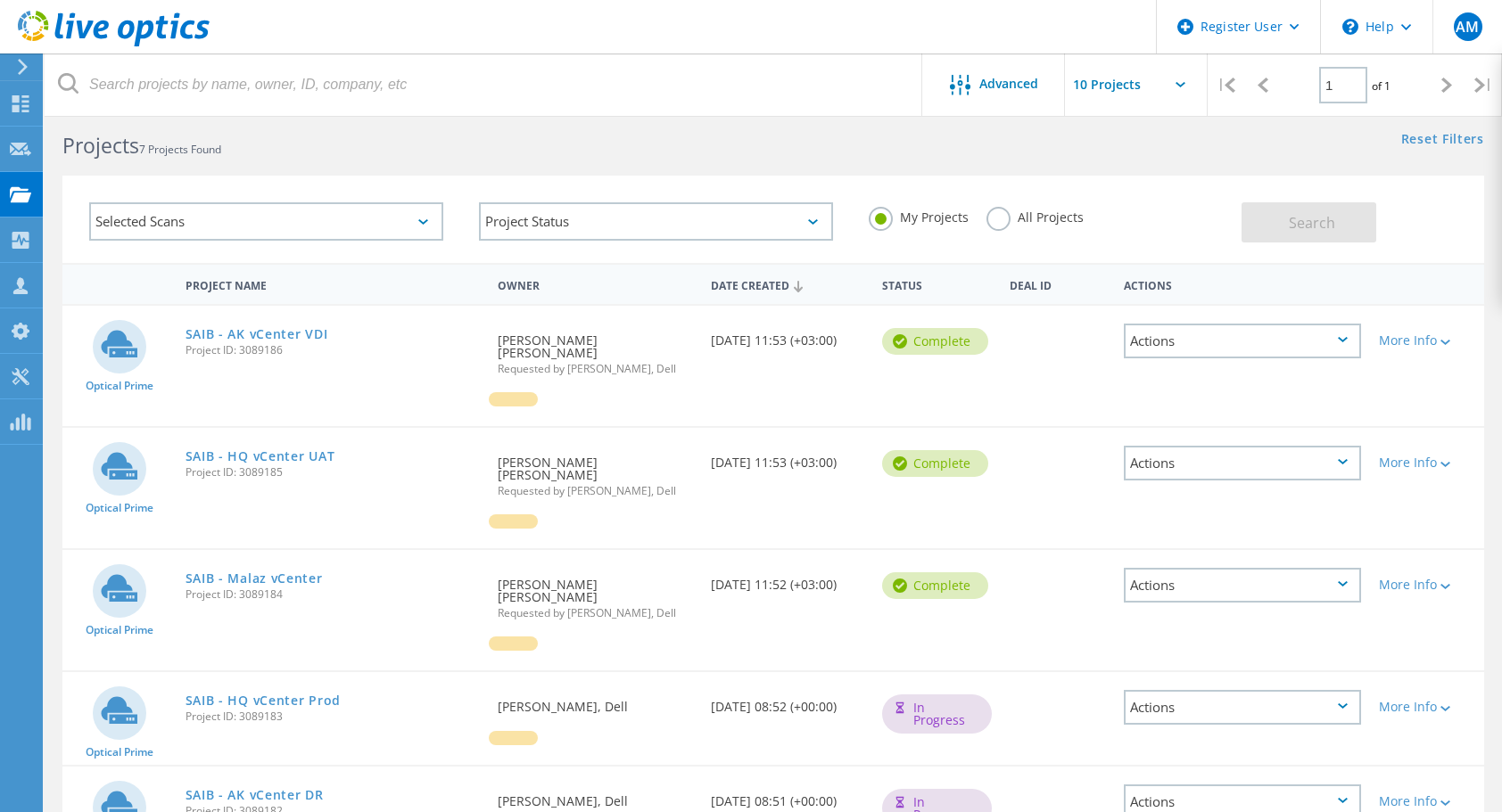
scroll to position [267, 0]
